Goal: Information Seeking & Learning: Check status

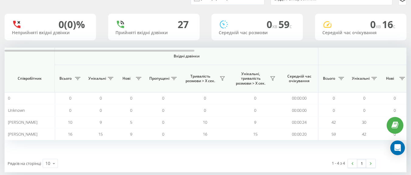
scroll to position [40, 0]
